Goal: Information Seeking & Learning: Get advice/opinions

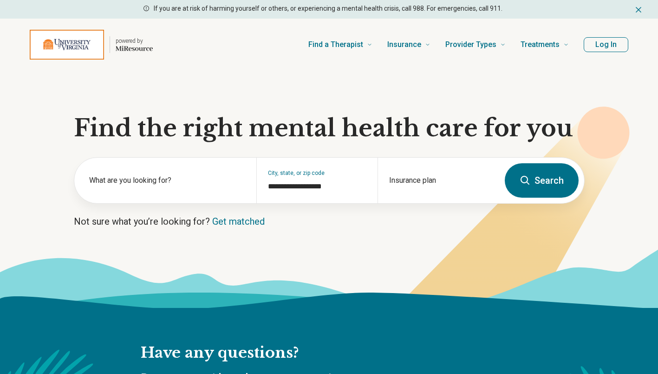
click at [185, 207] on section "**********" at bounding box center [329, 189] width 658 height 237
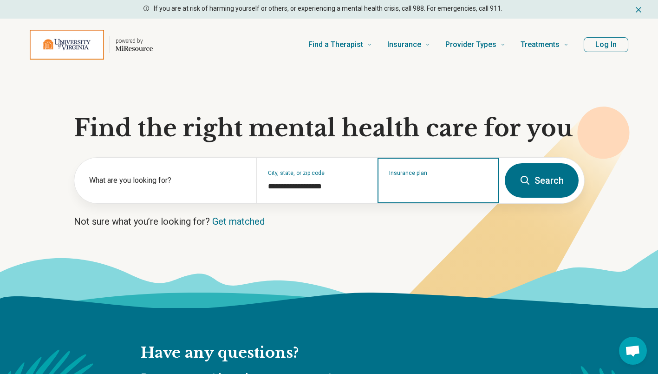
click at [466, 184] on input "Insurance plan" at bounding box center [438, 186] width 99 height 11
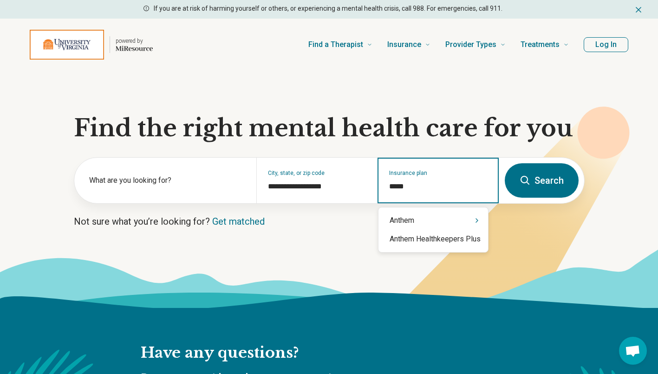
type input "******"
click at [431, 222] on div "Anthem" at bounding box center [434, 220] width 110 height 19
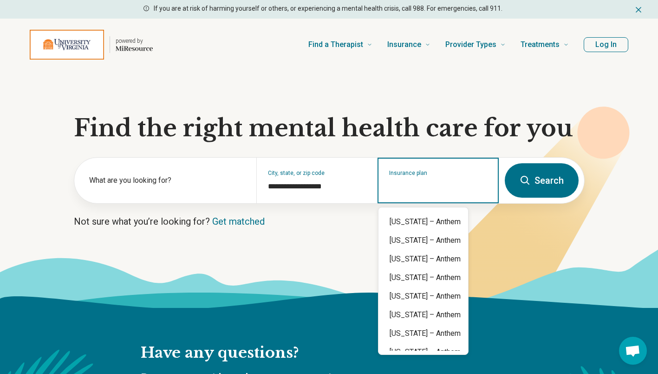
scroll to position [269, 0]
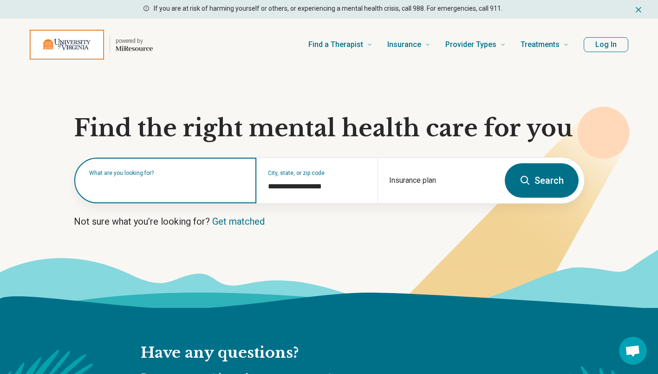
click at [150, 186] on input "text" at bounding box center [167, 184] width 156 height 11
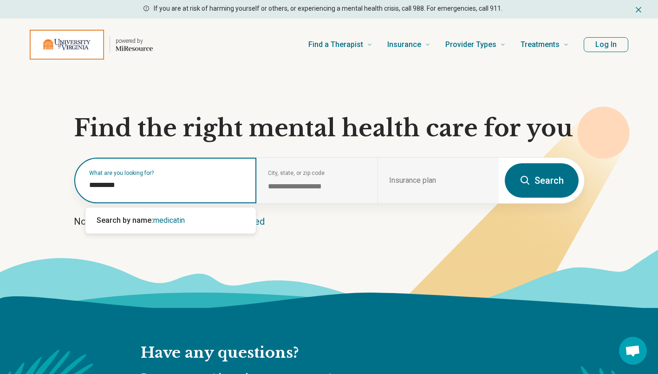
drag, startPoint x: 154, startPoint y: 186, endPoint x: 24, endPoint y: 157, distance: 133.3
click at [24, 157] on section "**********" at bounding box center [329, 189] width 658 height 237
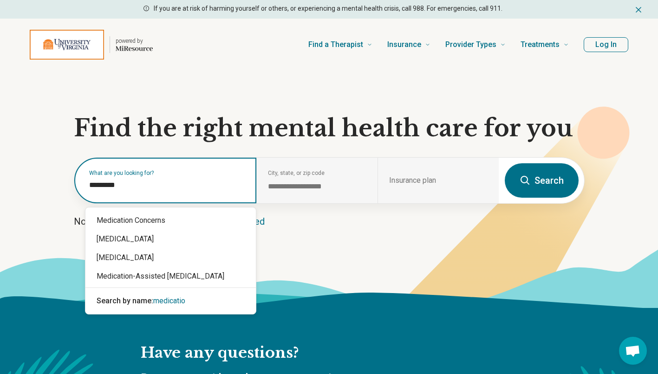
type input "**********"
click at [166, 218] on div "Medication Concerns" at bounding box center [170, 220] width 171 height 19
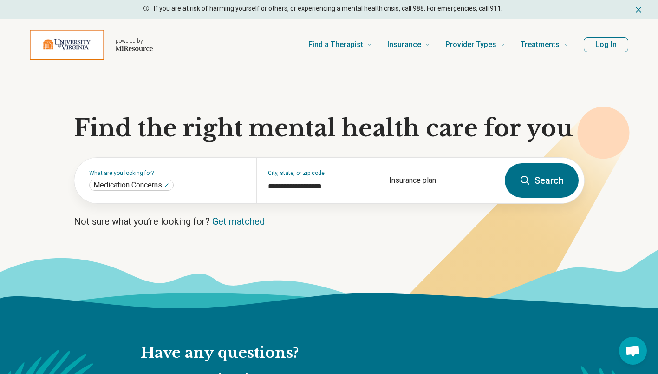
click at [416, 178] on div "Insurance plan" at bounding box center [438, 181] width 121 height 46
click at [339, 184] on input "**********" at bounding box center [317, 186] width 99 height 11
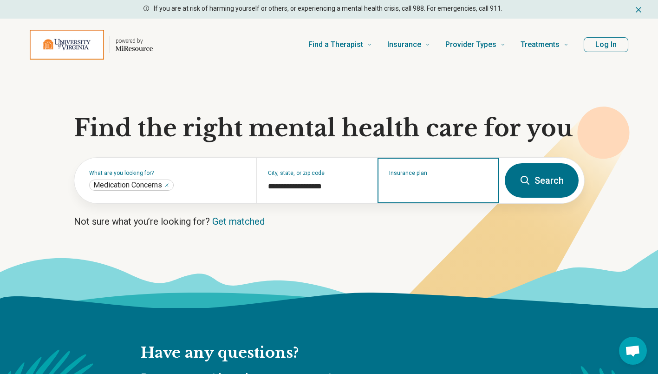
click at [424, 183] on input "Insurance plan" at bounding box center [438, 186] width 99 height 11
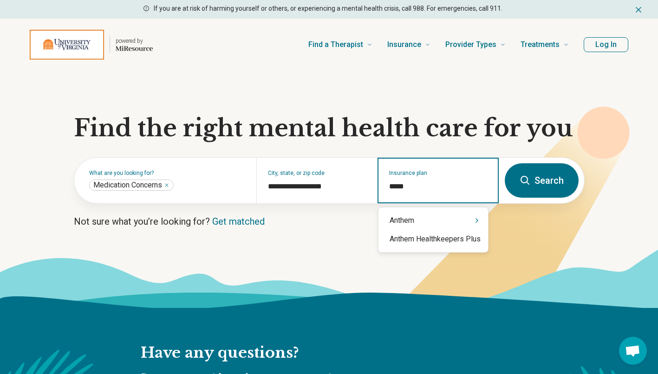
type input "******"
click at [450, 221] on div "Anthem" at bounding box center [434, 220] width 110 height 19
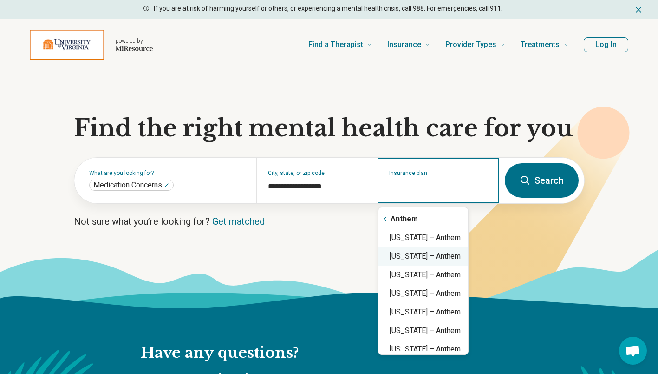
scroll to position [0, 0]
click at [431, 237] on div "Virginia – Anthem" at bounding box center [424, 239] width 90 height 19
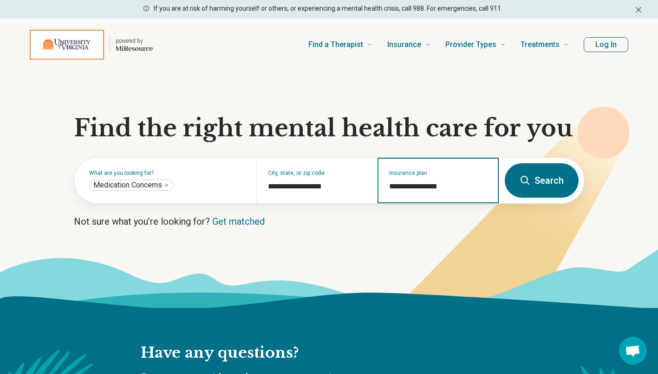
type input "**********"
click at [394, 281] on icon at bounding box center [329, 278] width 658 height 59
click at [560, 189] on button "Search" at bounding box center [542, 180] width 74 height 34
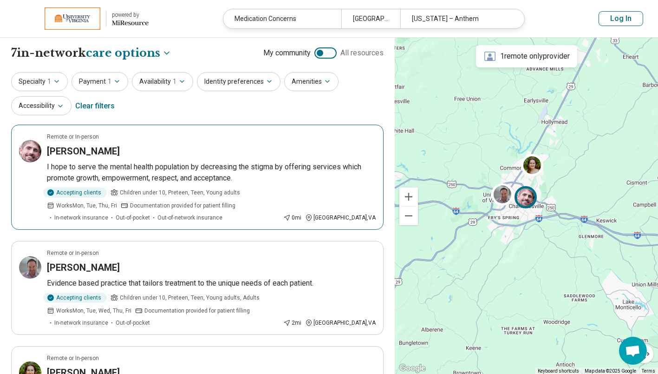
click at [154, 157] on div "James Howell" at bounding box center [211, 151] width 329 height 13
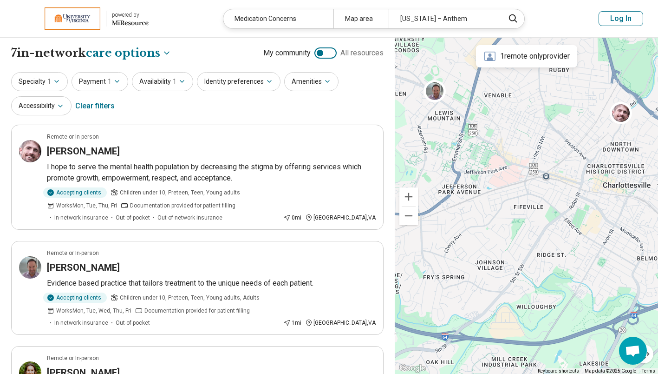
drag, startPoint x: 517, startPoint y: 217, endPoint x: 585, endPoint y: 125, distance: 113.6
click at [585, 125] on div at bounding box center [526, 206] width 263 height 336
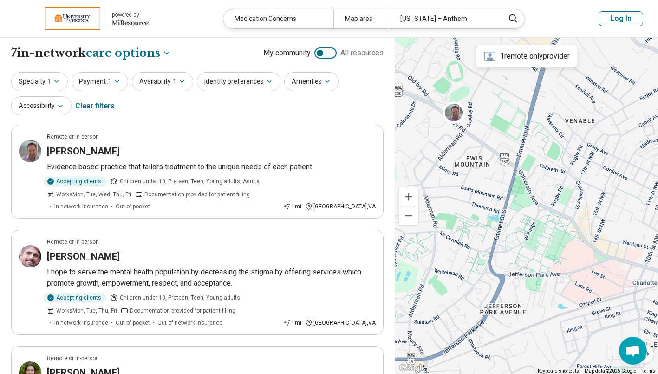
drag, startPoint x: 474, startPoint y: 149, endPoint x: 539, endPoint y: 249, distance: 119.3
click at [539, 249] on div at bounding box center [526, 206] width 263 height 336
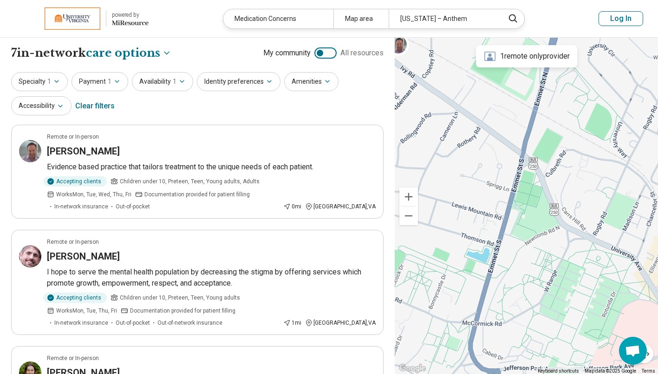
drag, startPoint x: 476, startPoint y: 138, endPoint x: 448, endPoint y: 87, distance: 58.9
click at [448, 87] on div at bounding box center [526, 206] width 263 height 336
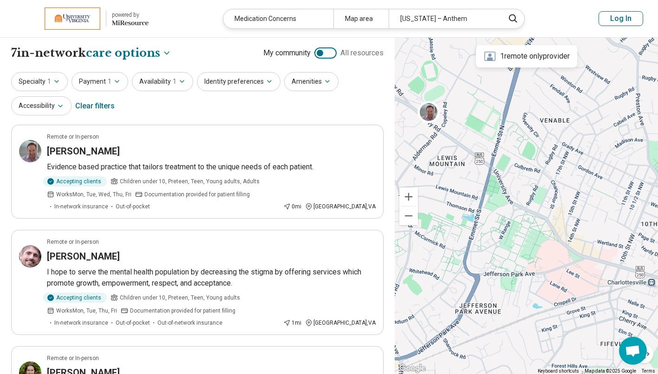
drag, startPoint x: 458, startPoint y: 85, endPoint x: 475, endPoint y: 150, distance: 66.7
click at [475, 150] on div at bounding box center [526, 206] width 263 height 336
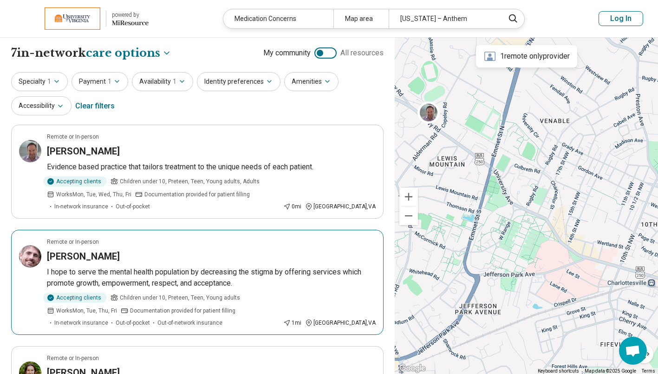
click at [296, 275] on p "I hope to serve the mental health population by decreasing the stigma by offeri…" at bounding box center [211, 277] width 329 height 22
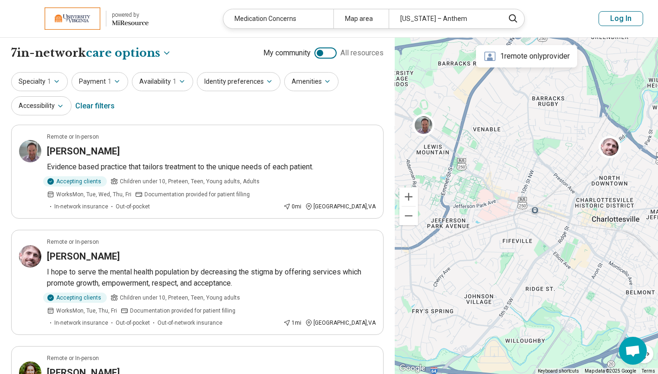
drag, startPoint x: 549, startPoint y: 173, endPoint x: 483, endPoint y: 158, distance: 68.1
click at [483, 158] on div at bounding box center [526, 206] width 263 height 336
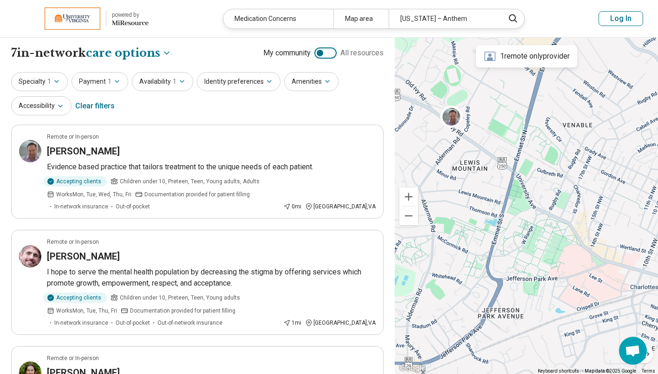
drag, startPoint x: 483, startPoint y: 158, endPoint x: 571, endPoint y: 182, distance: 91.4
click at [571, 182] on div at bounding box center [526, 206] width 263 height 336
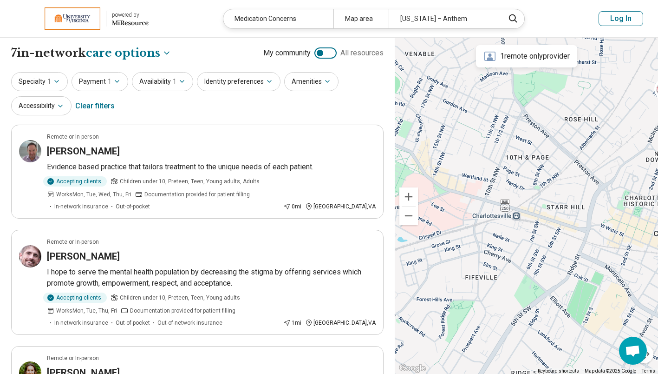
drag, startPoint x: 571, startPoint y: 182, endPoint x: 355, endPoint y: 125, distance: 222.9
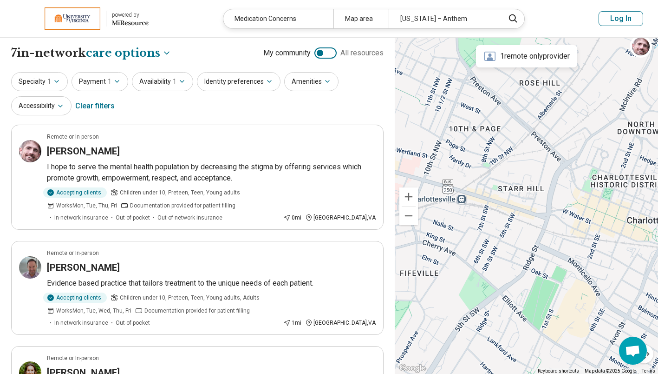
drag, startPoint x: 476, startPoint y: 180, endPoint x: 526, endPoint y: 123, distance: 76.4
click at [526, 123] on div at bounding box center [526, 206] width 263 height 336
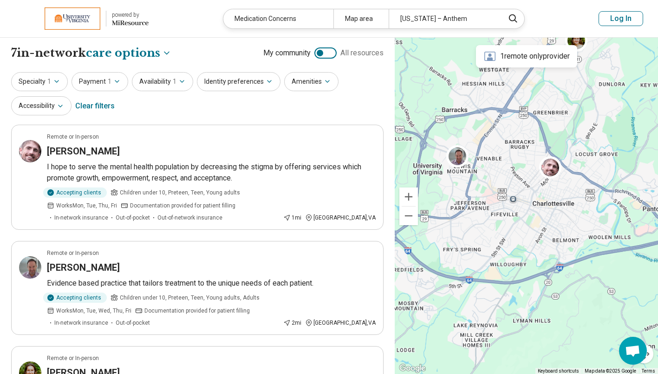
drag, startPoint x: 516, startPoint y: 164, endPoint x: 527, endPoint y: 184, distance: 23.1
click at [527, 184] on div at bounding box center [526, 206] width 263 height 336
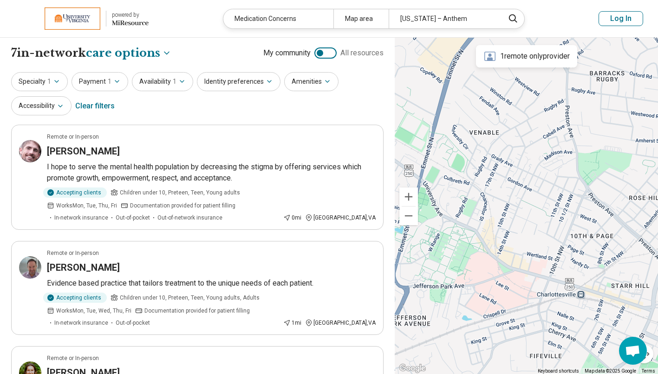
drag, startPoint x: 507, startPoint y: 191, endPoint x: 623, endPoint y: 233, distance: 123.6
click at [623, 233] on div at bounding box center [526, 206] width 263 height 336
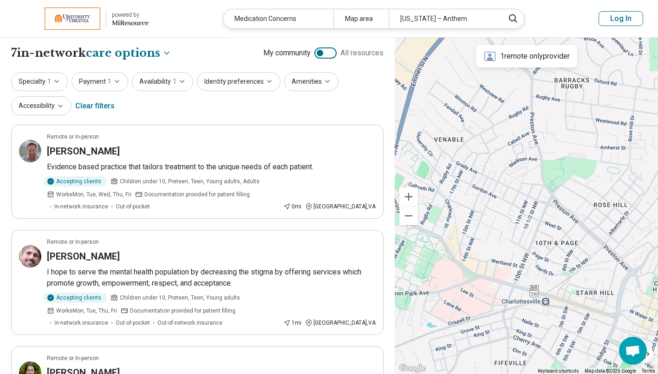
drag, startPoint x: 526, startPoint y: 119, endPoint x: 463, endPoint y: 94, distance: 67.4
click at [463, 94] on div at bounding box center [526, 206] width 263 height 336
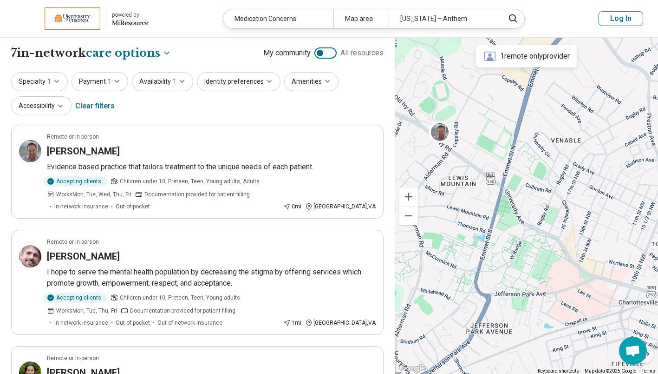
drag, startPoint x: 493, startPoint y: 101, endPoint x: 485, endPoint y: 166, distance: 65.5
click at [485, 166] on div at bounding box center [526, 206] width 263 height 336
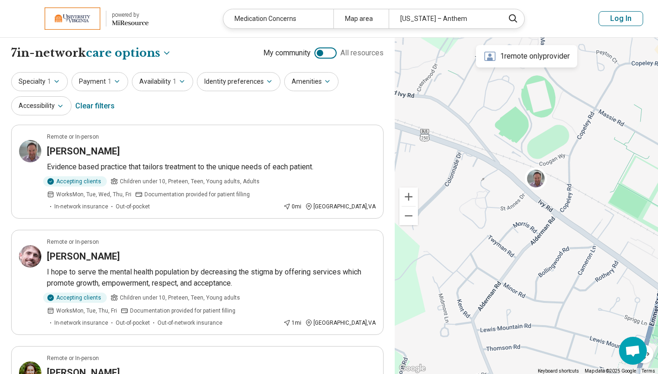
drag, startPoint x: 473, startPoint y: 139, endPoint x: 574, endPoint y: 194, distance: 114.6
click at [574, 194] on div at bounding box center [526, 206] width 263 height 336
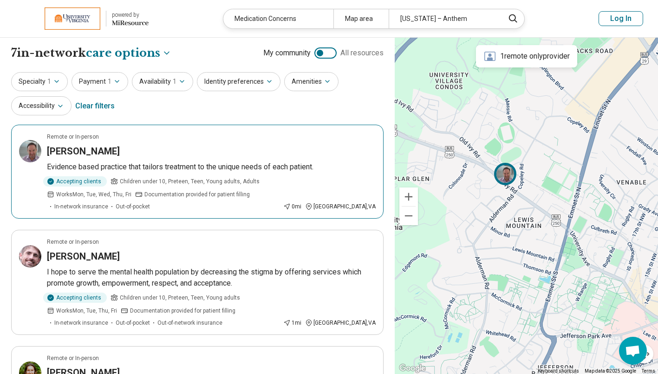
click at [189, 180] on span "Children under 10, Preteen, Teen, Young adults, Adults" at bounding box center [190, 181] width 140 height 8
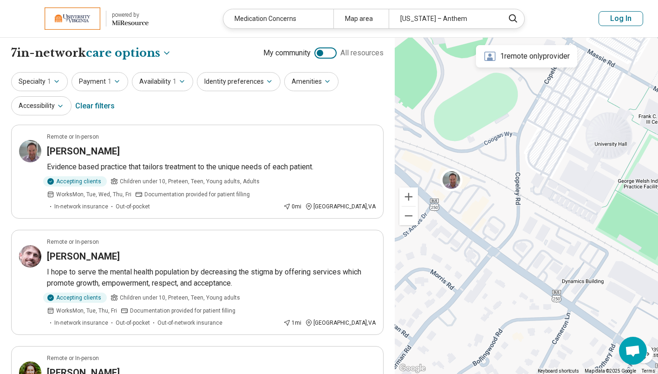
drag, startPoint x: 554, startPoint y: 178, endPoint x: 655, endPoint y: 246, distance: 121.8
click at [655, 246] on div at bounding box center [526, 206] width 263 height 336
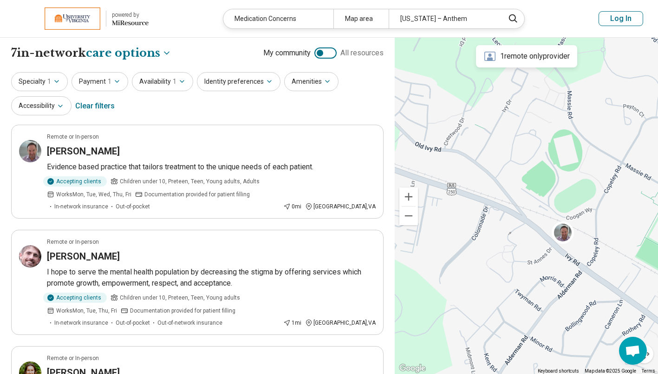
drag, startPoint x: 621, startPoint y: 238, endPoint x: 561, endPoint y: 213, distance: 65.4
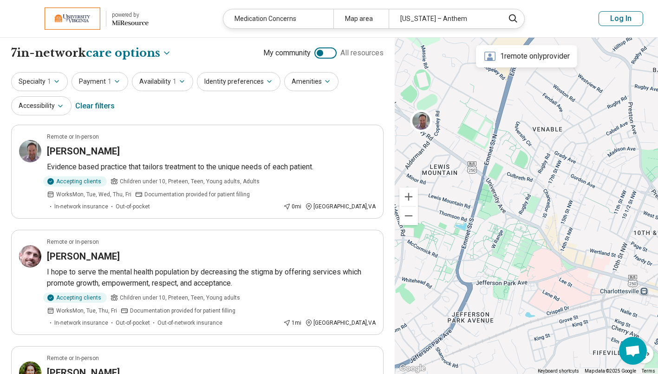
drag, startPoint x: 478, startPoint y: 141, endPoint x: 391, endPoint y: 62, distance: 117.1
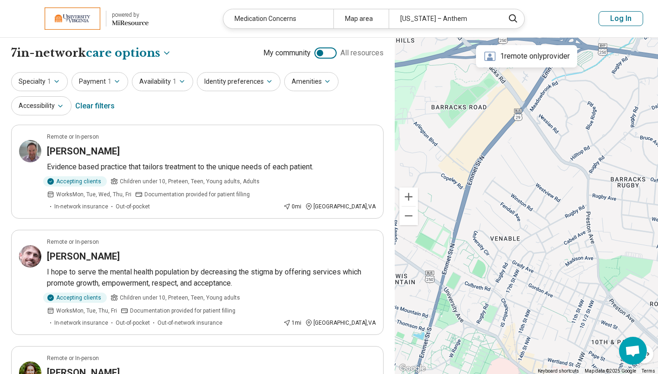
drag, startPoint x: 499, startPoint y: 87, endPoint x: 473, endPoint y: 202, distance: 117.8
click at [473, 202] on div at bounding box center [526, 206] width 263 height 336
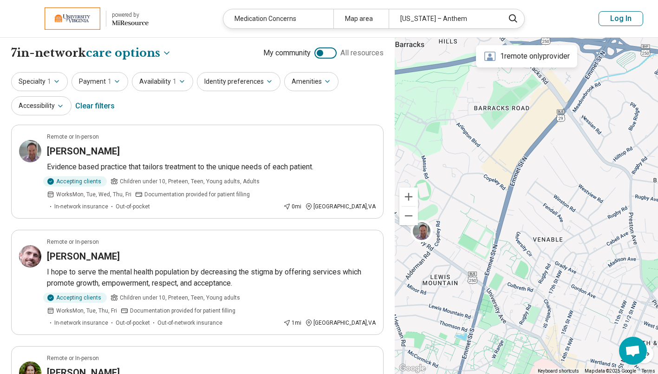
drag, startPoint x: 517, startPoint y: 163, endPoint x: 560, endPoint y: 170, distance: 43.3
click at [560, 170] on div at bounding box center [526, 206] width 263 height 336
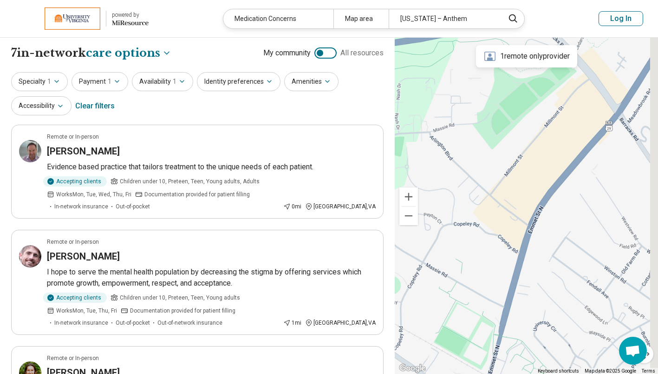
select select "***"
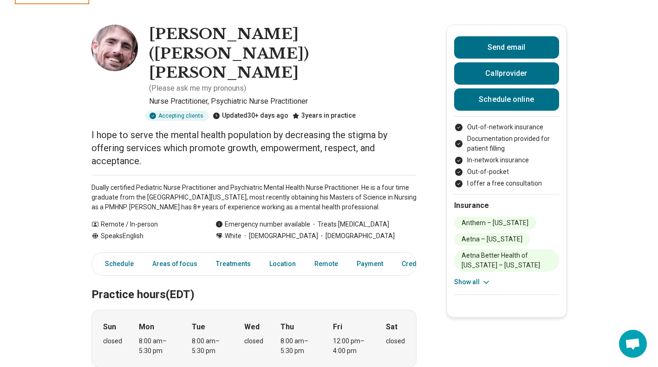
scroll to position [33, 0]
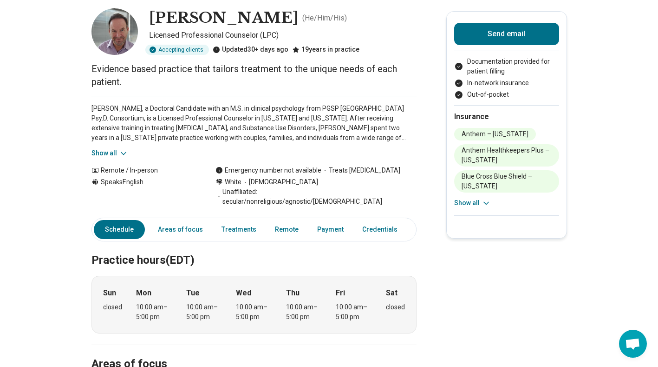
scroll to position [46, 0]
